Goal: Learn about a topic

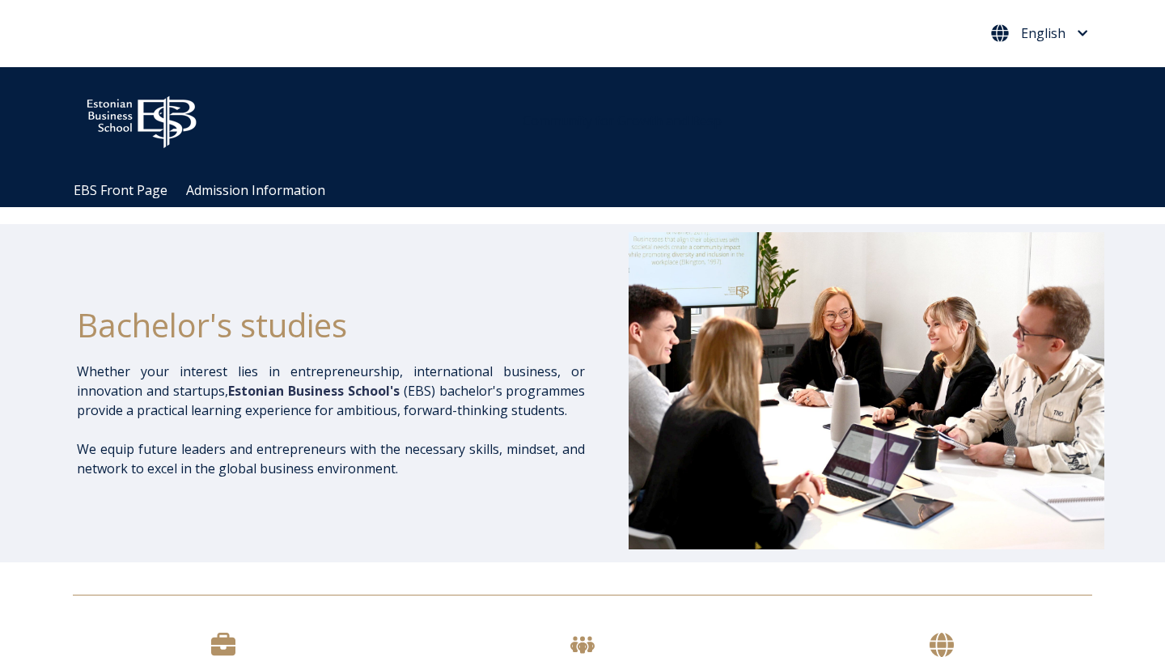
click at [1033, 32] on span "English" at bounding box center [1043, 33] width 44 height 13
click at [1011, 116] on link "English" at bounding box center [1038, 110] width 74 height 26
click at [1021, 44] on button "English" at bounding box center [1039, 33] width 105 height 26
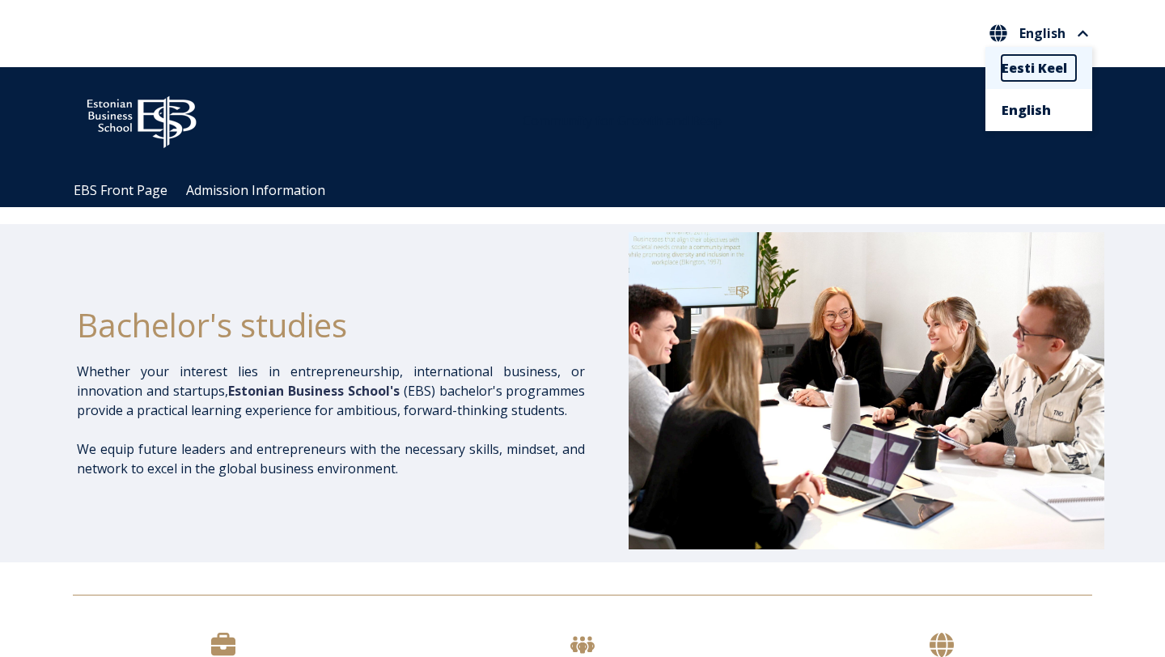
click at [1012, 83] on li "Eesti Keel" at bounding box center [1038, 68] width 107 height 42
click at [1012, 78] on link "Eesti Keel" at bounding box center [1038, 68] width 74 height 26
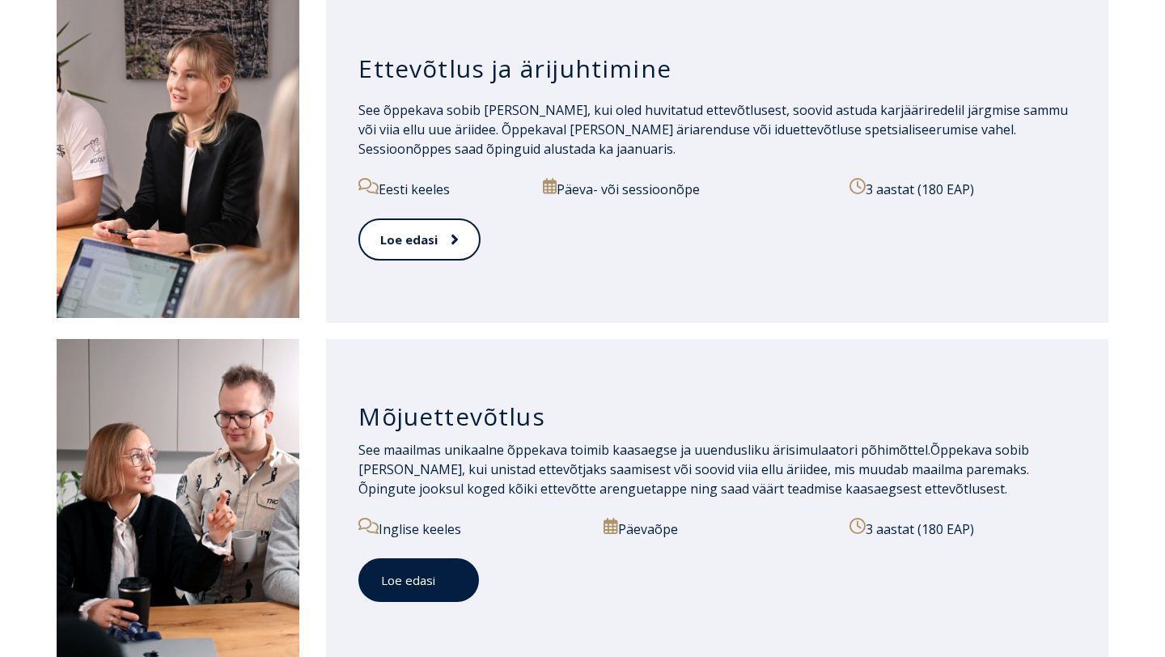
scroll to position [1224, 0]
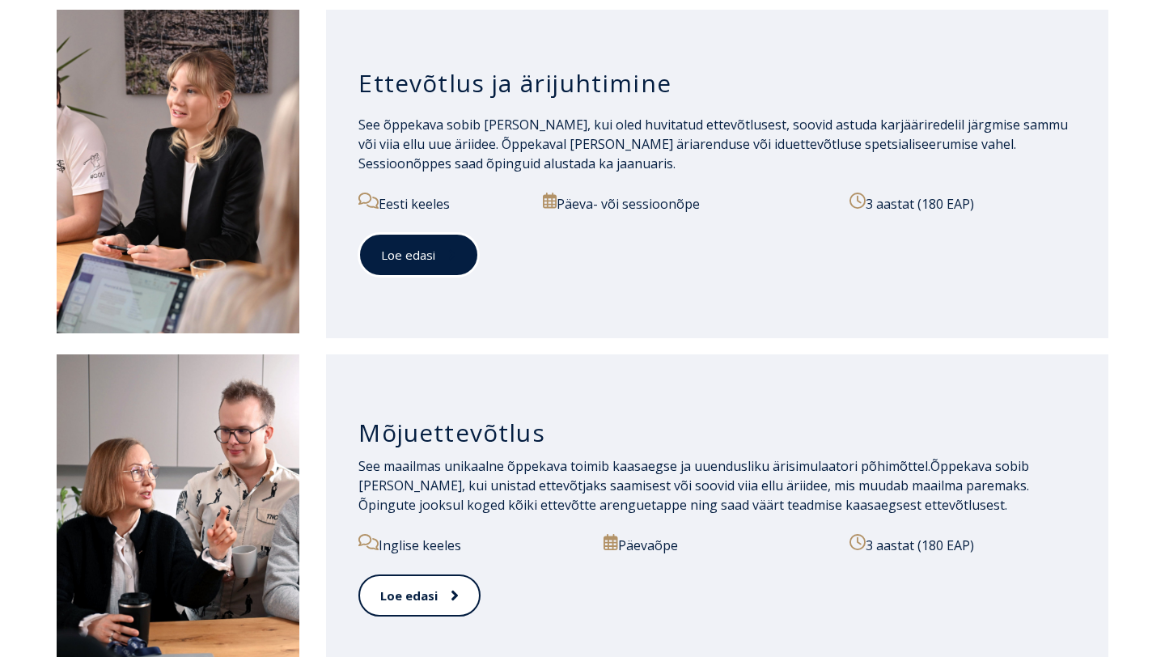
click at [454, 264] on link "Loe edasi" at bounding box center [418, 255] width 120 height 44
